Goal: Check status: Check status

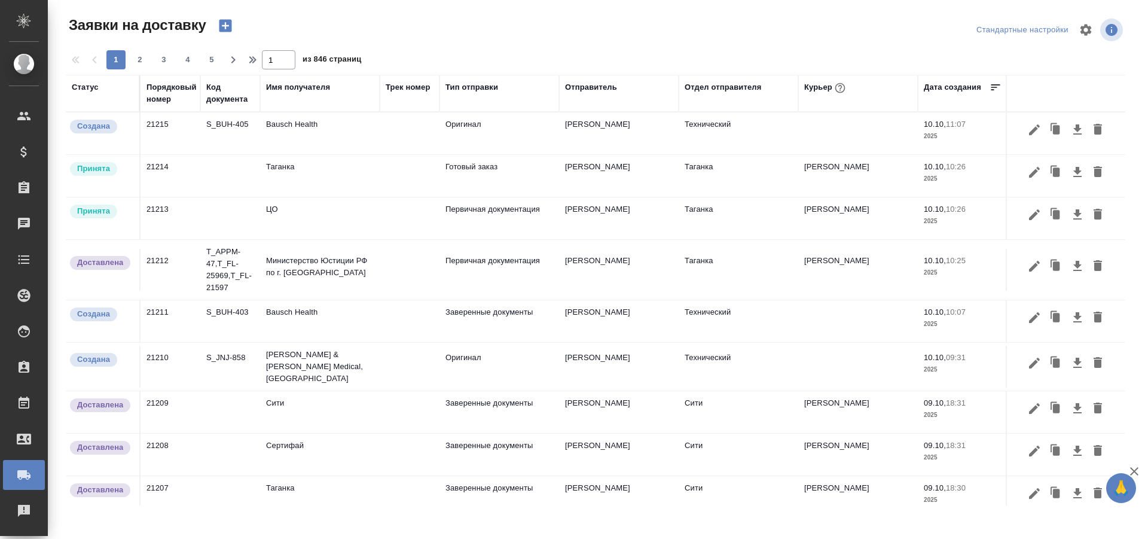
click at [156, 94] on div "Порядковый номер" at bounding box center [171, 93] width 50 height 24
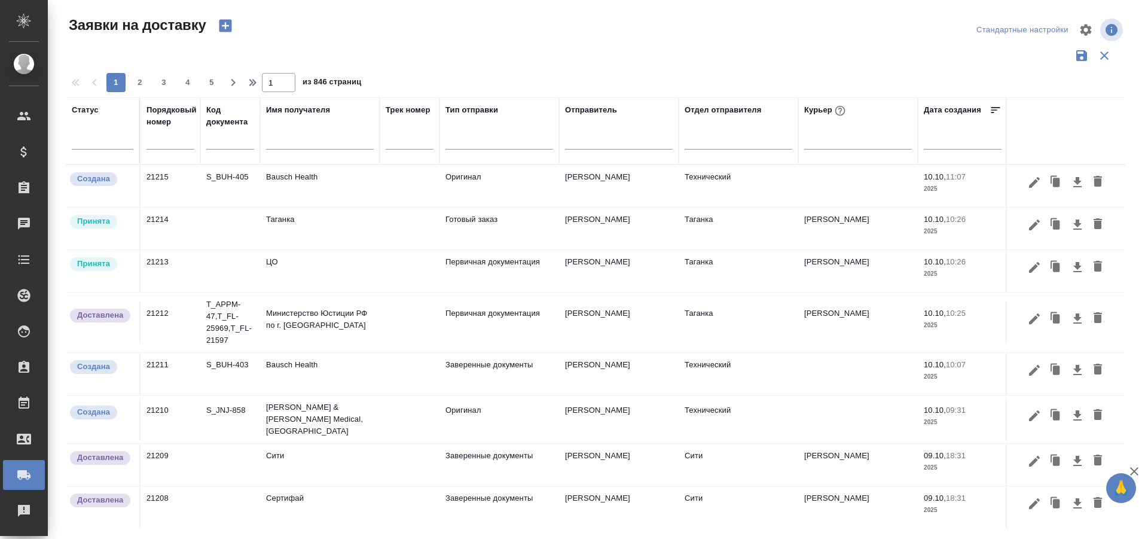
click at [184, 143] on input "text" at bounding box center [170, 140] width 48 height 17
paste input "21210"
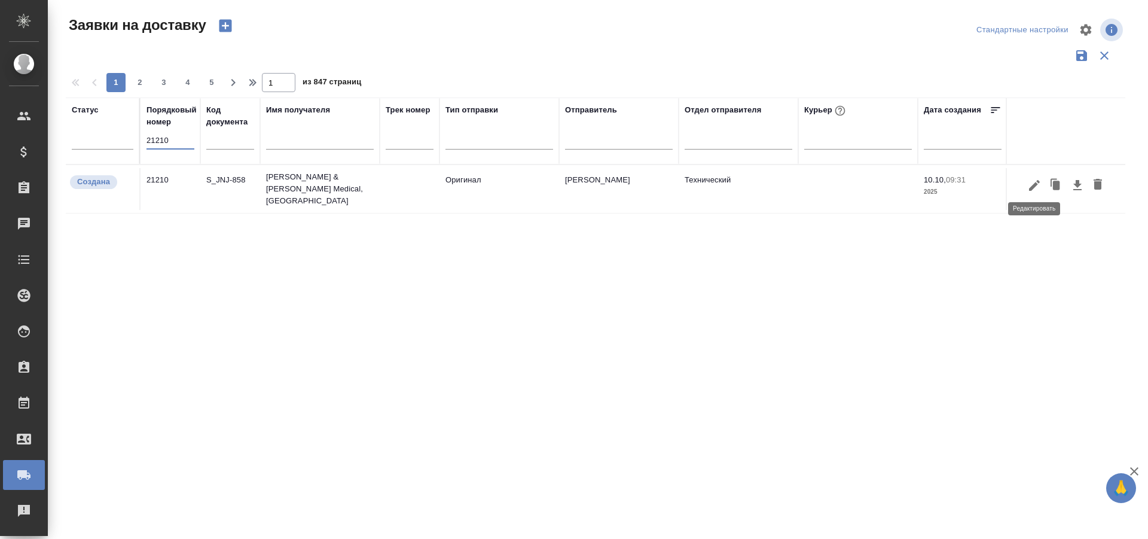
type input "21210"
click at [1028, 187] on icon "button" at bounding box center [1034, 185] width 14 height 14
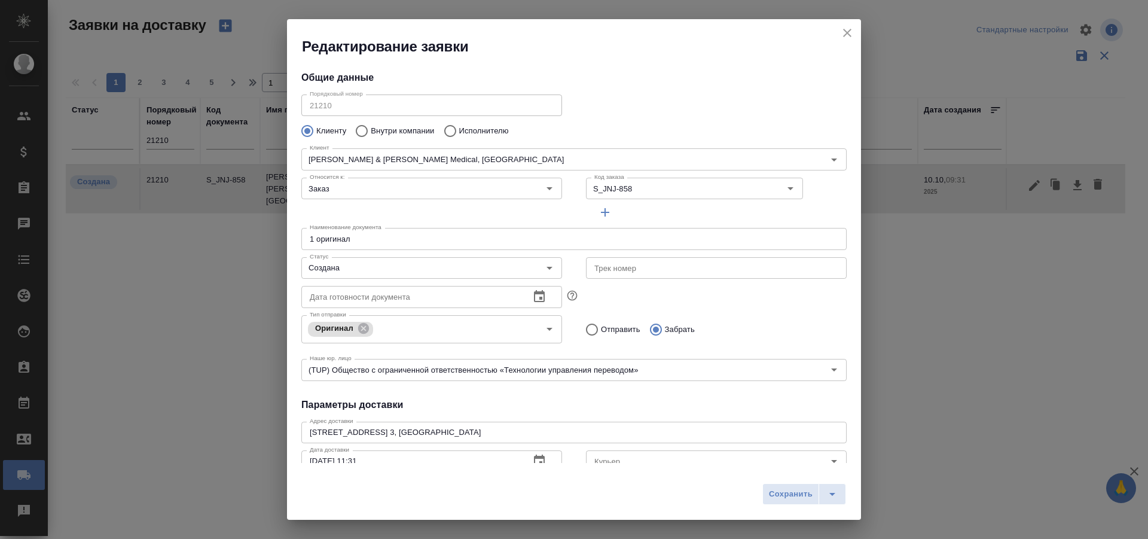
type input "[PERSON_NAME]"
type input "[PHONE_NUMBER]"
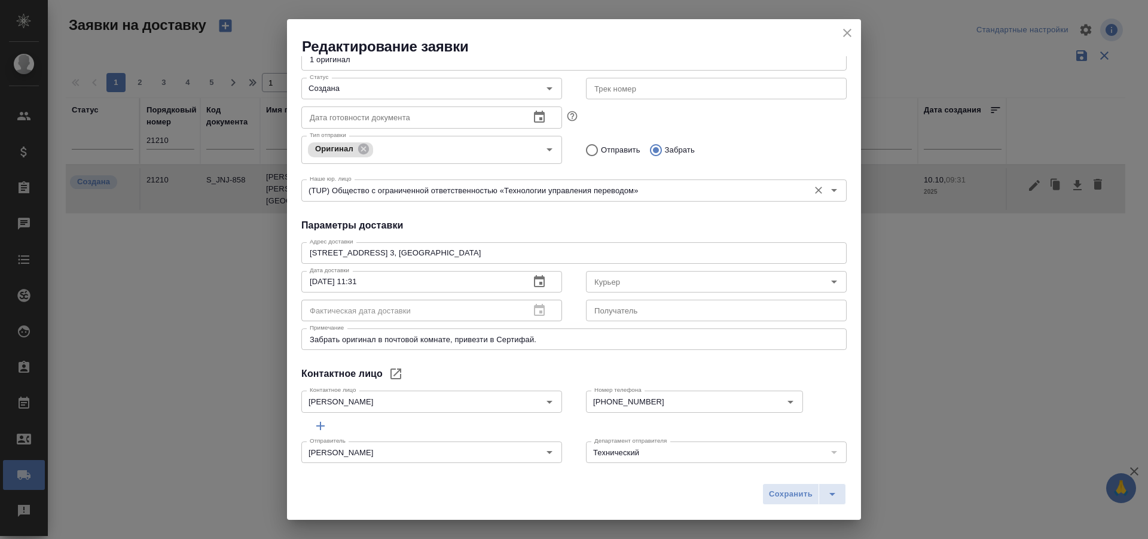
scroll to position [194, 0]
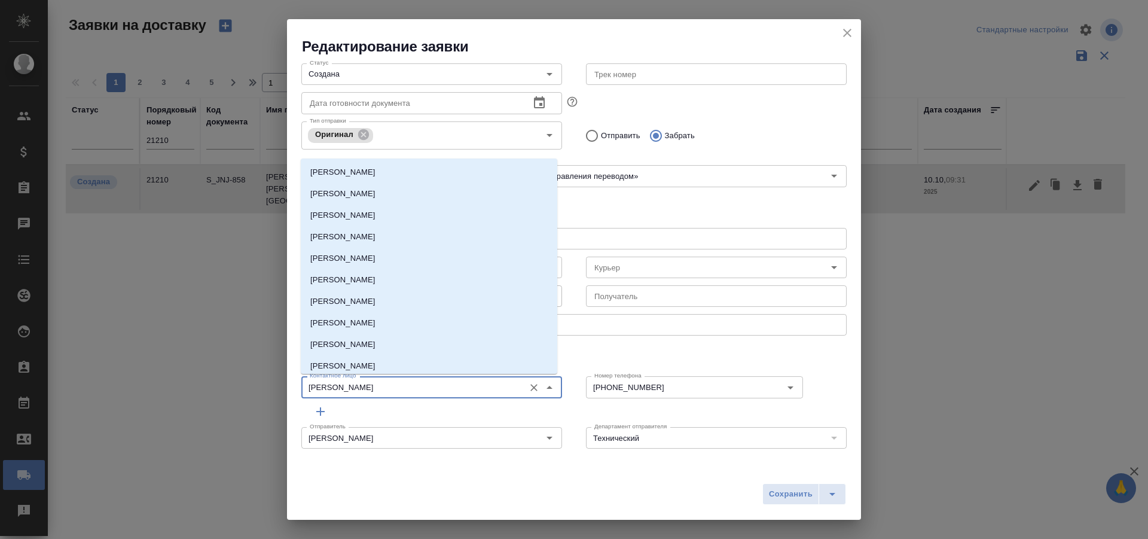
drag, startPoint x: 423, startPoint y: 380, endPoint x: 237, endPoint y: 377, distance: 186.6
click at [237, 377] on div "Редактирование заявки Общие данные Порядковый номер 21210 Порядковый номер Клие…" at bounding box center [574, 269] width 1148 height 539
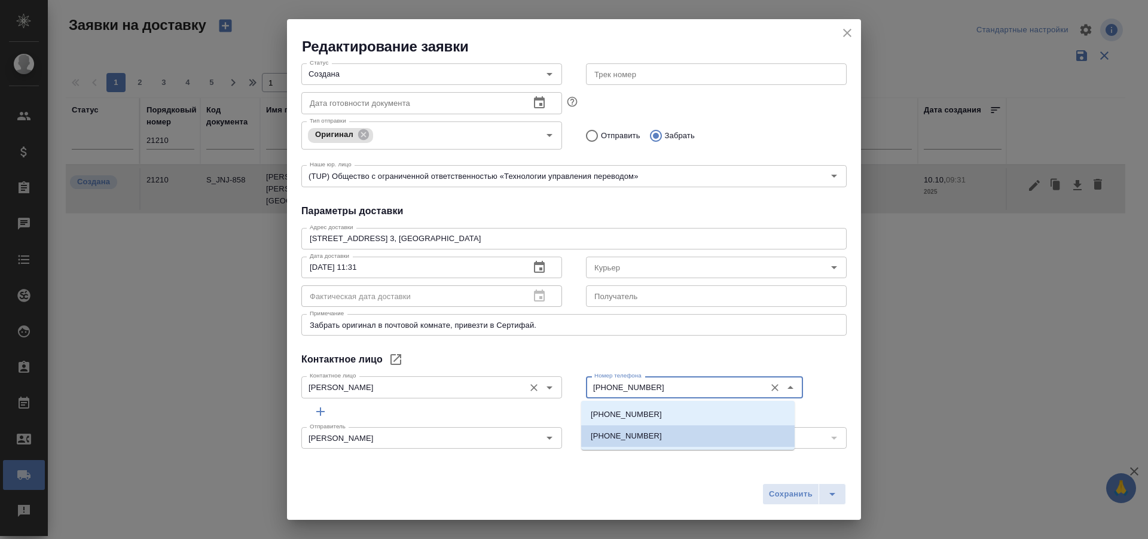
drag, startPoint x: 662, startPoint y: 391, endPoint x: 548, endPoint y: 389, distance: 114.8
click at [548, 389] on div "Контактное лицо [PERSON_NAME] лицо Номер телефона [PHONE_NUMBER] Номер телефона" at bounding box center [573, 385] width 569 height 53
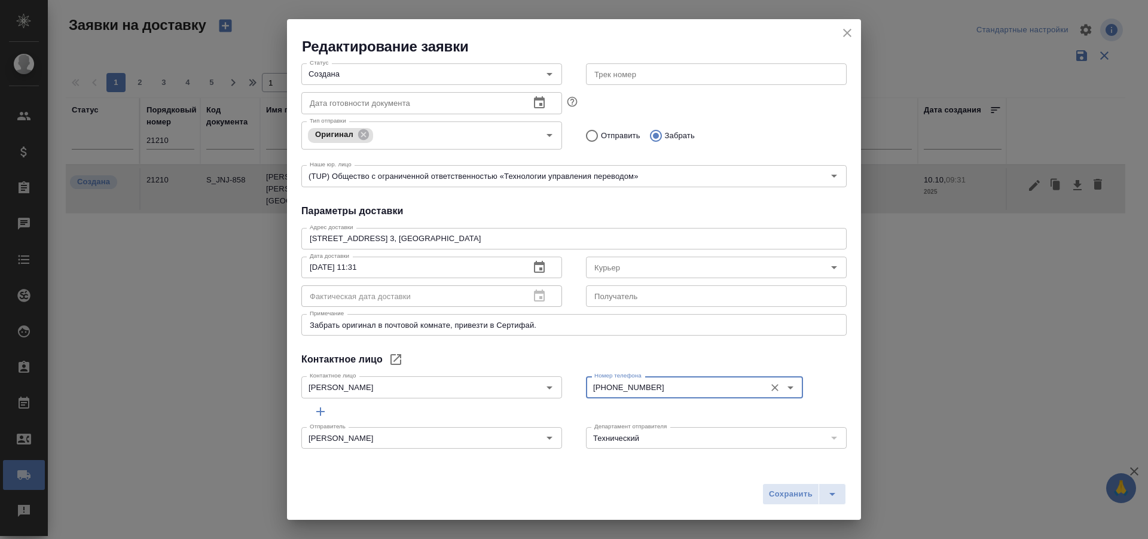
click at [846, 29] on icon "close" at bounding box center [847, 33] width 14 height 14
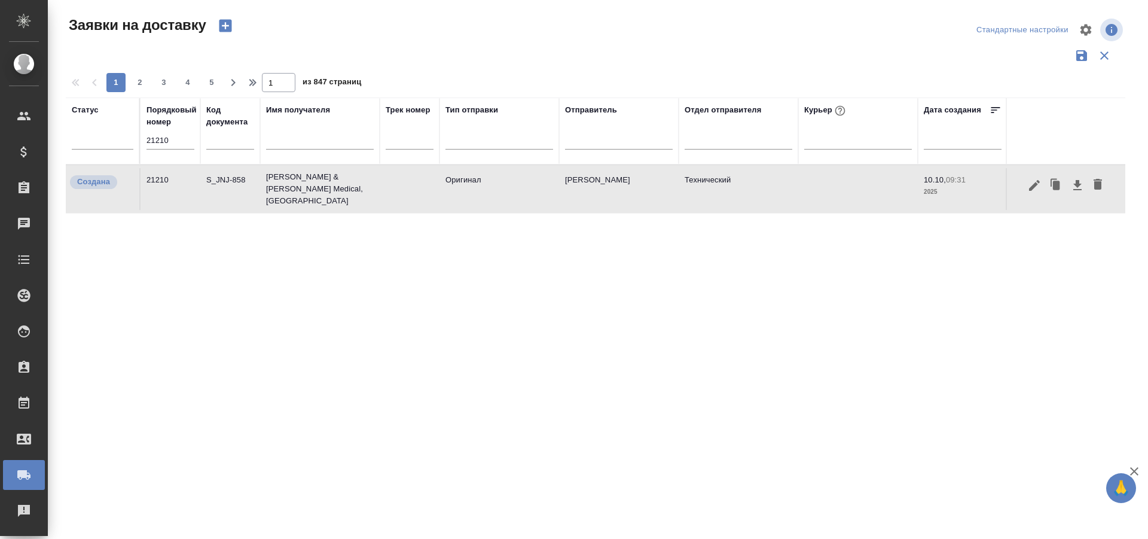
click at [194, 147] on input "21210" at bounding box center [170, 140] width 48 height 17
paste input "18"
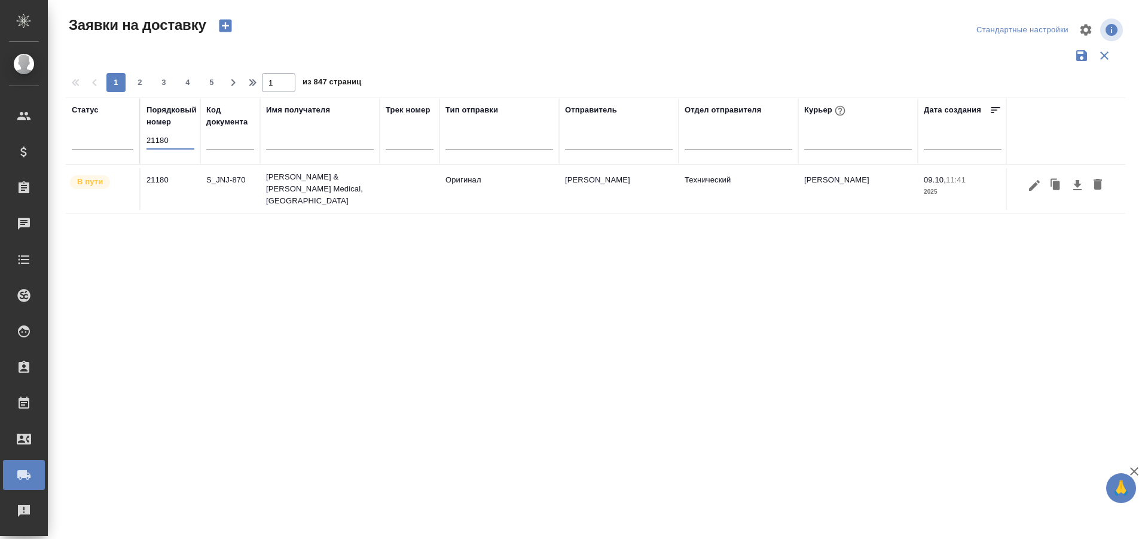
type input "21180"
click at [1038, 191] on button "button" at bounding box center [1034, 185] width 20 height 23
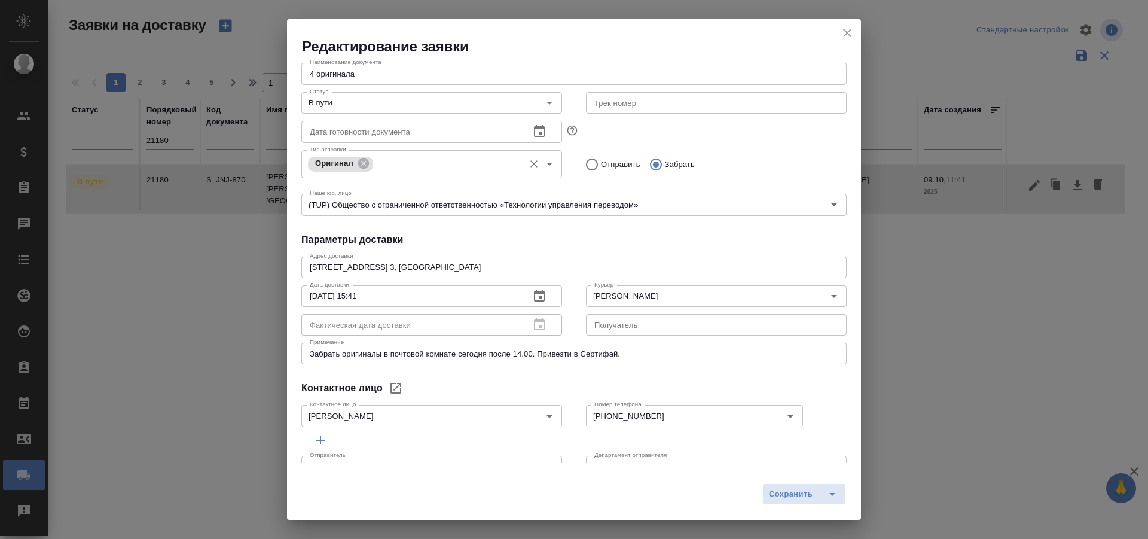
scroll to position [179, 0]
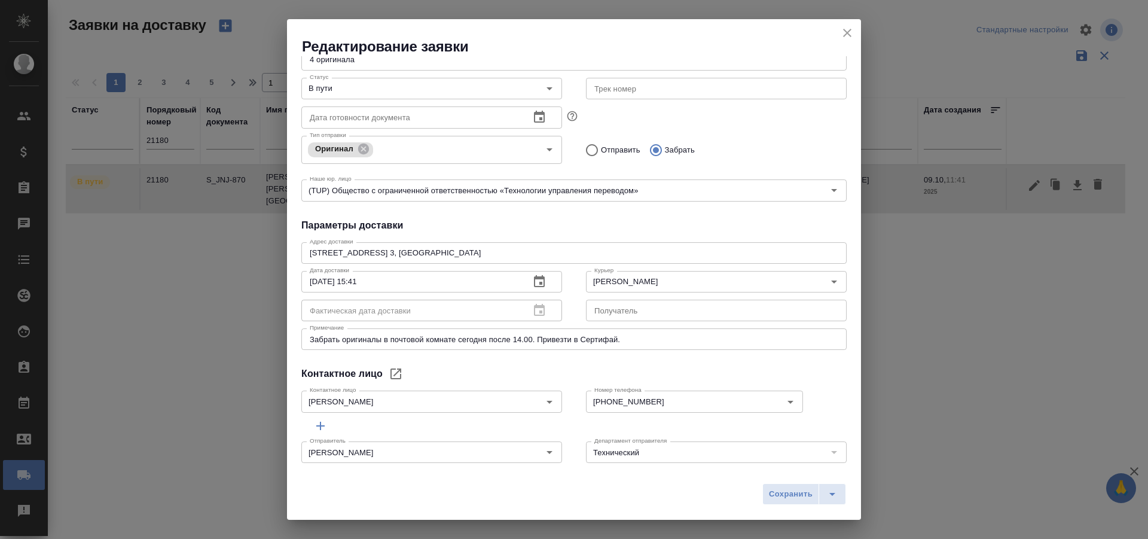
click at [684, 227] on h4 "Параметры доставки" at bounding box center [573, 225] width 545 height 14
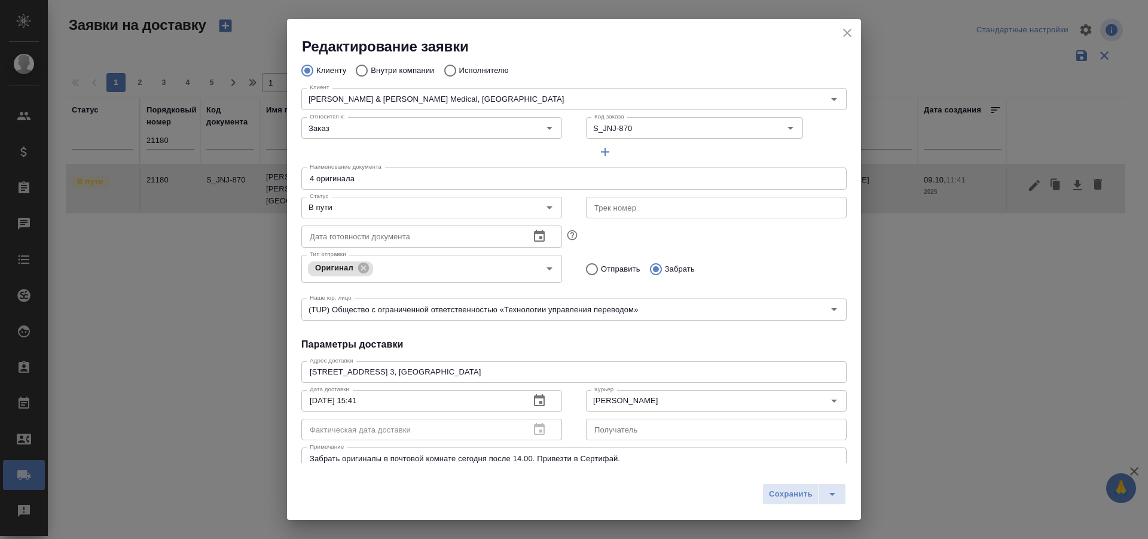
scroll to position [60, 0]
click at [374, 212] on input "В пути" at bounding box center [411, 208] width 213 height 14
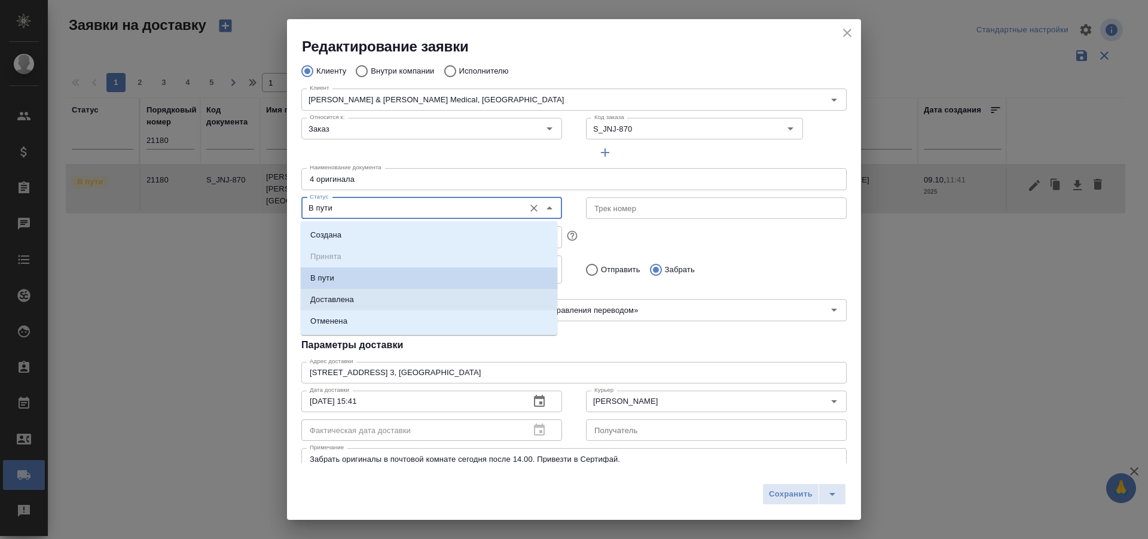
click at [358, 297] on li "Доставлена" at bounding box center [429, 300] width 256 height 22
type input "Доставлена"
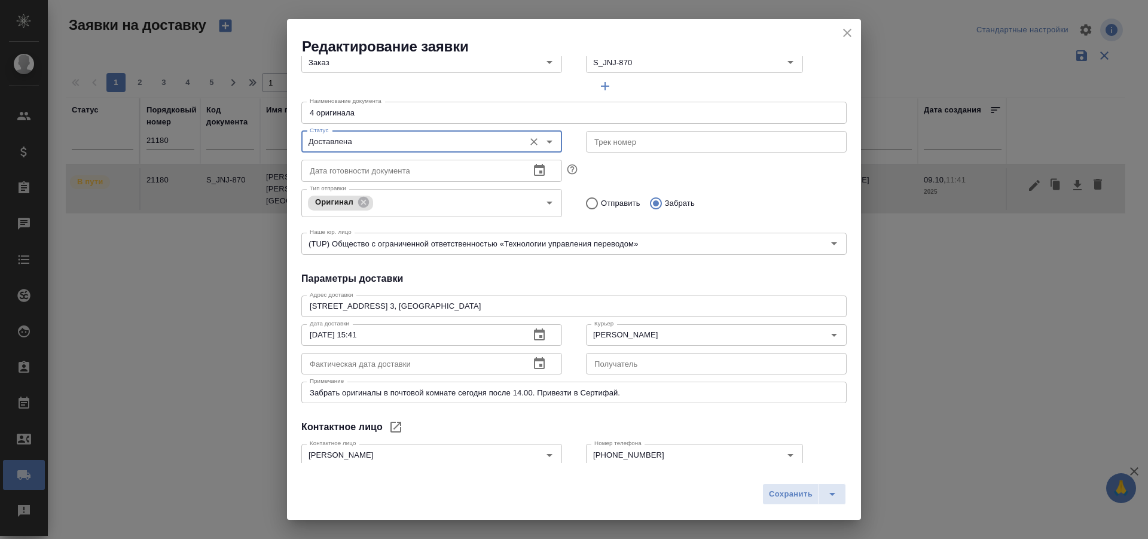
scroll to position [179, 0]
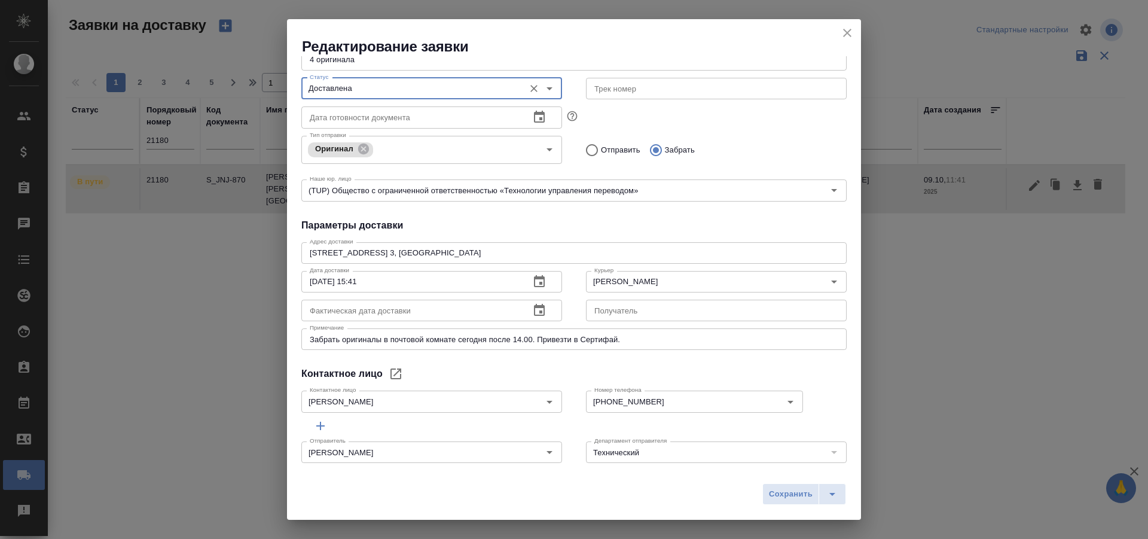
click at [520, 313] on div "Фактическая дата доставки" at bounding box center [431, 311] width 261 height 22
click at [534, 307] on icon "button" at bounding box center [539, 310] width 11 height 12
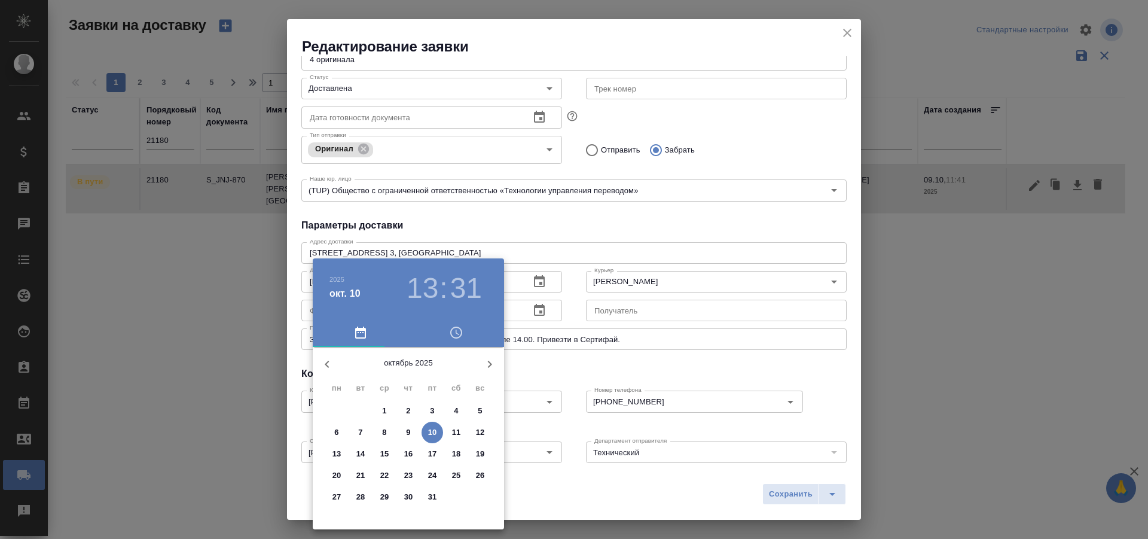
click at [410, 432] on p "9" at bounding box center [408, 432] width 4 height 12
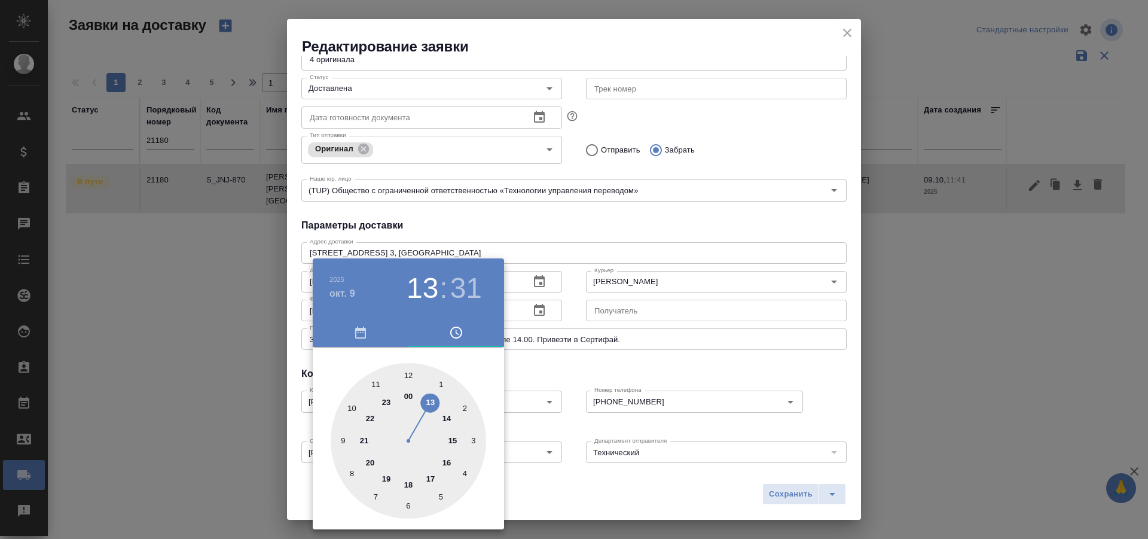
click at [450, 441] on div at bounding box center [408, 440] width 155 height 155
type input "[DATE] 15:56"
click at [381, 383] on div at bounding box center [408, 440] width 155 height 155
click at [766, 493] on div at bounding box center [574, 269] width 1148 height 539
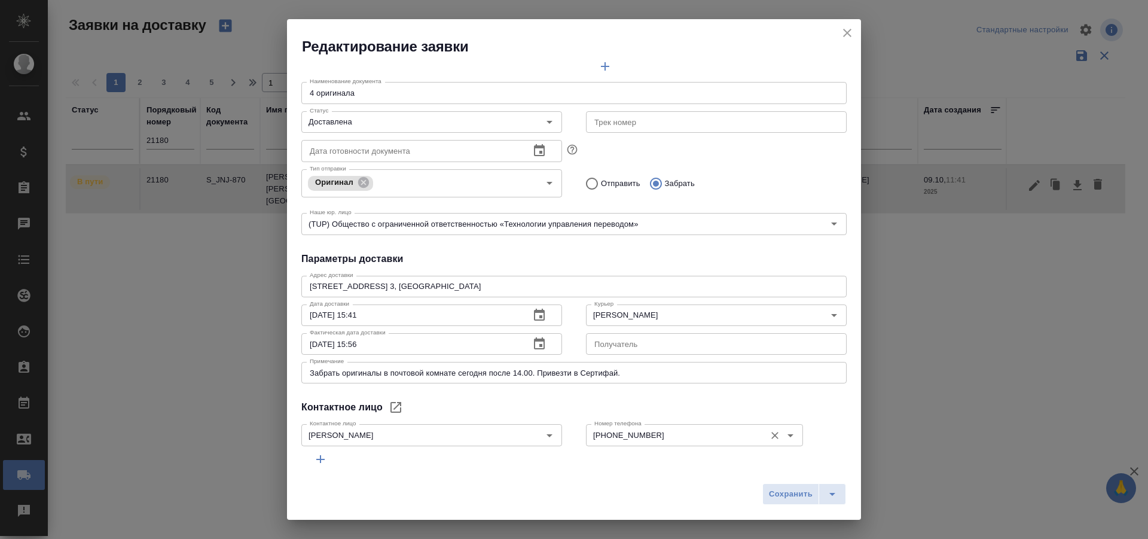
scroll to position [120, 0]
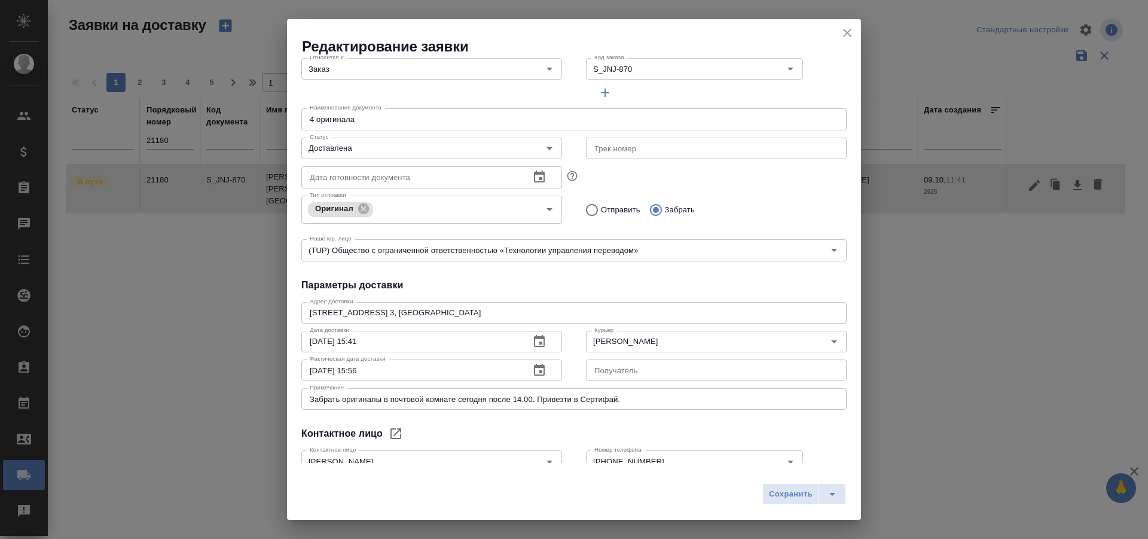
click at [792, 505] on div "Сохранить" at bounding box center [574, 498] width 574 height 42
click at [793, 499] on span "Сохранить" at bounding box center [791, 494] width 44 height 14
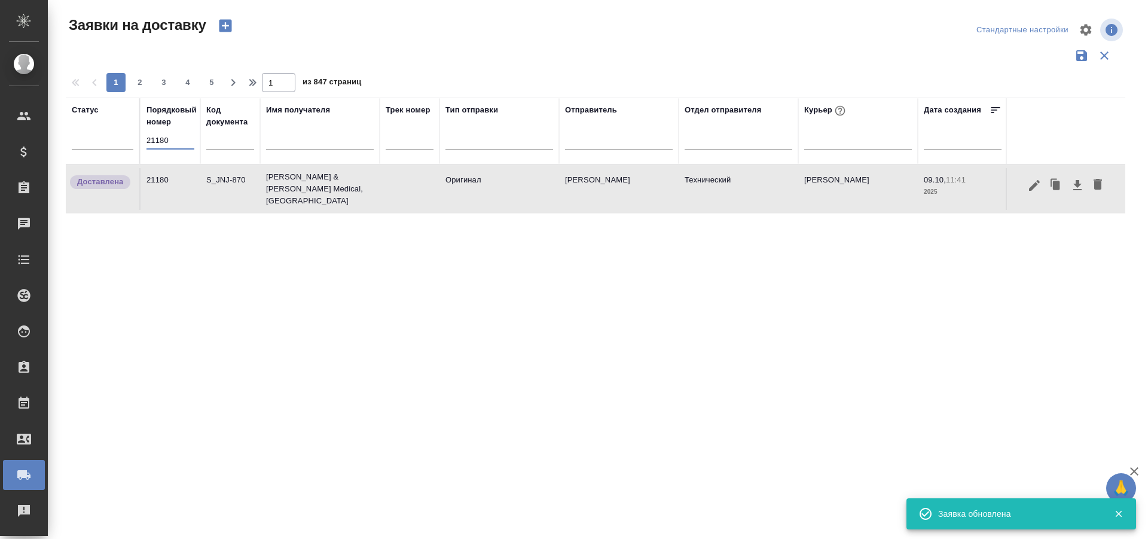
click at [190, 148] on input "21180" at bounding box center [170, 140] width 48 height 17
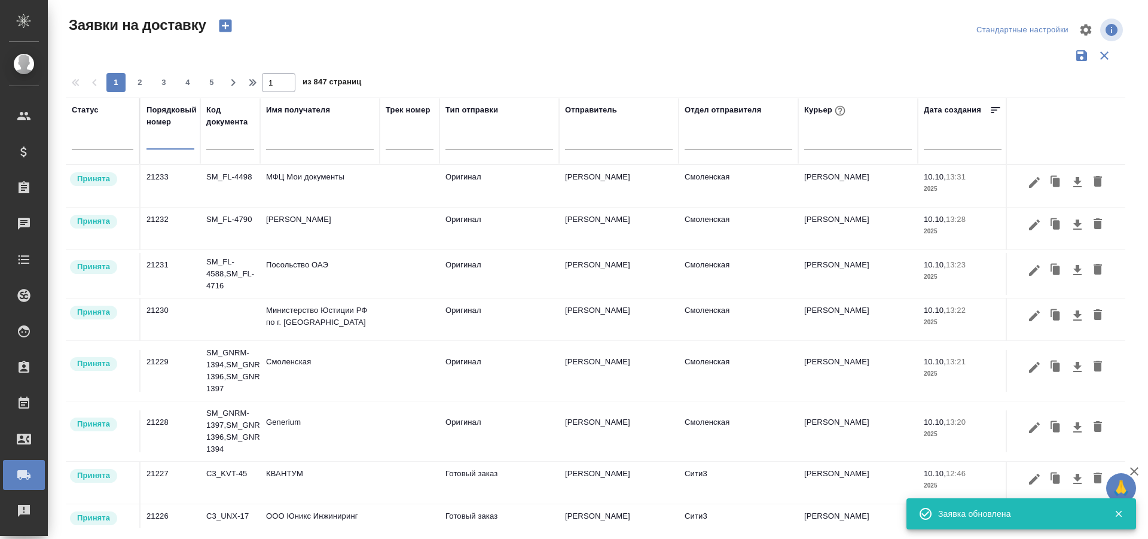
click at [165, 142] on input "text" at bounding box center [170, 140] width 48 height 17
paste input "21210"
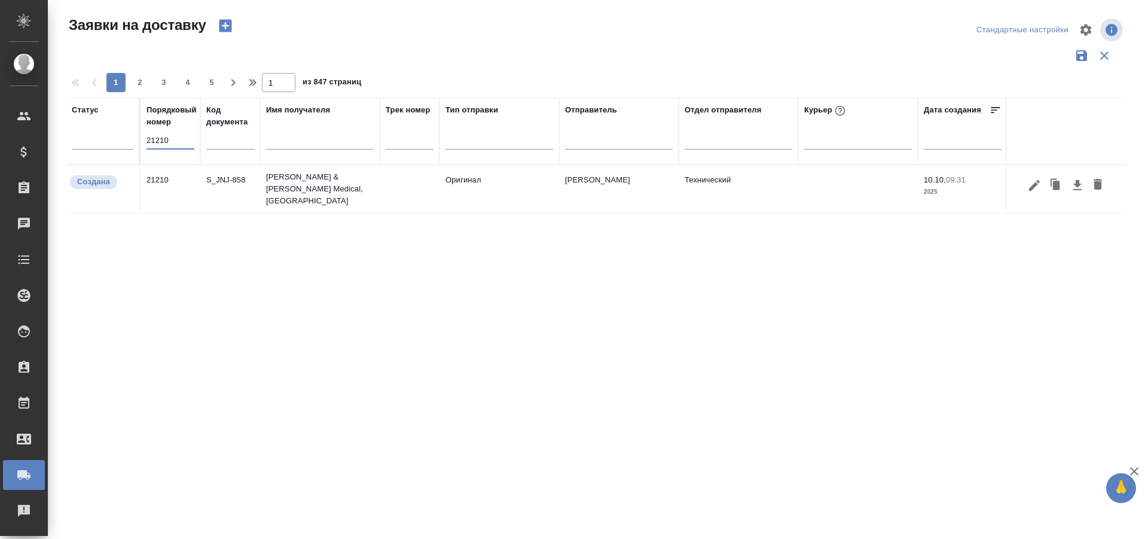
type input "21210"
click at [1032, 185] on icon "button" at bounding box center [1034, 184] width 11 height 11
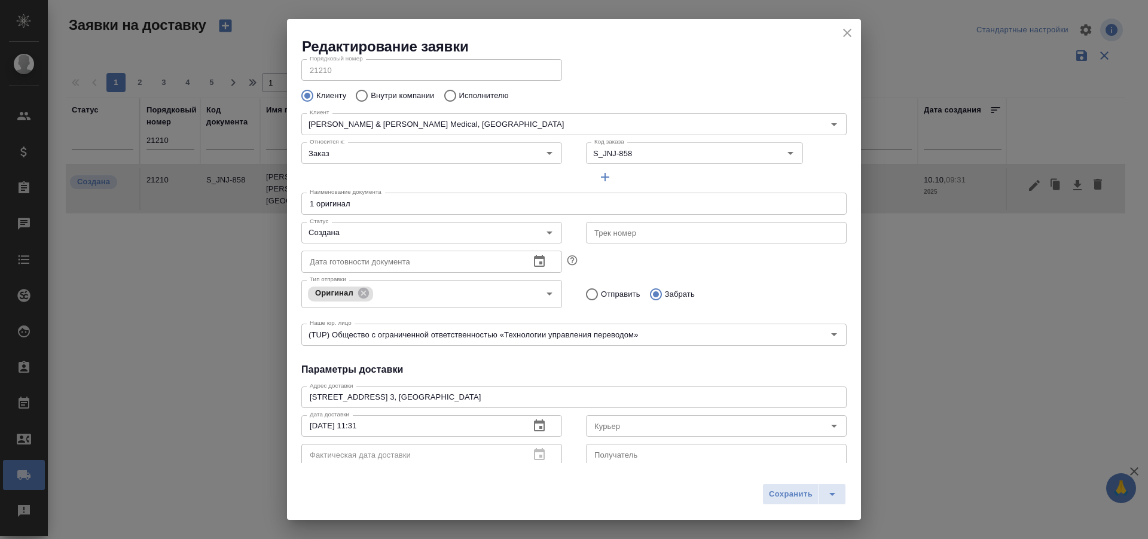
scroll to position [0, 0]
